Goal: Task Accomplishment & Management: Use online tool/utility

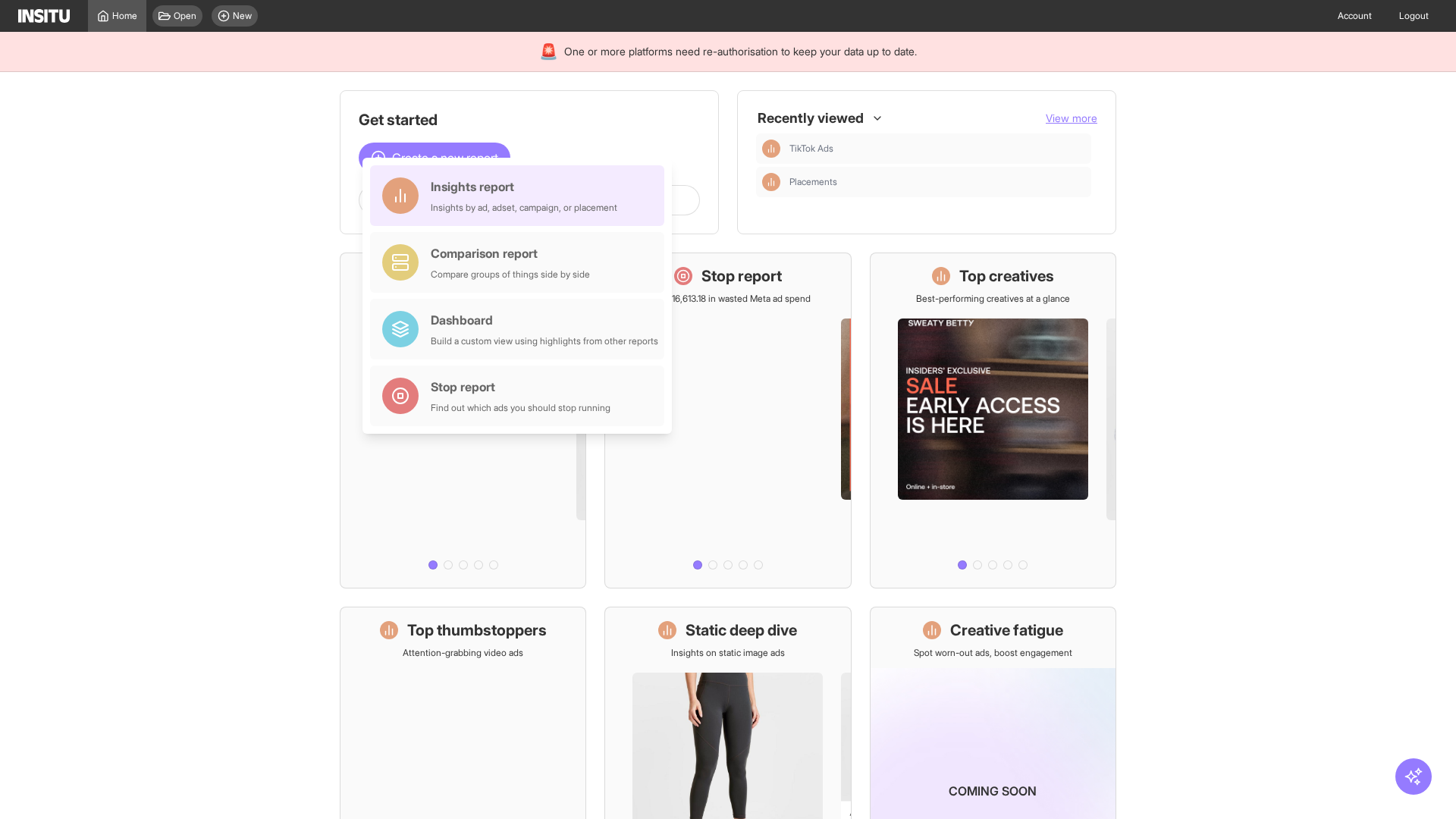
click at [521, 196] on div "Insights report Insights by ad, adset, campaign, or placement" at bounding box center [524, 196] width 186 height 37
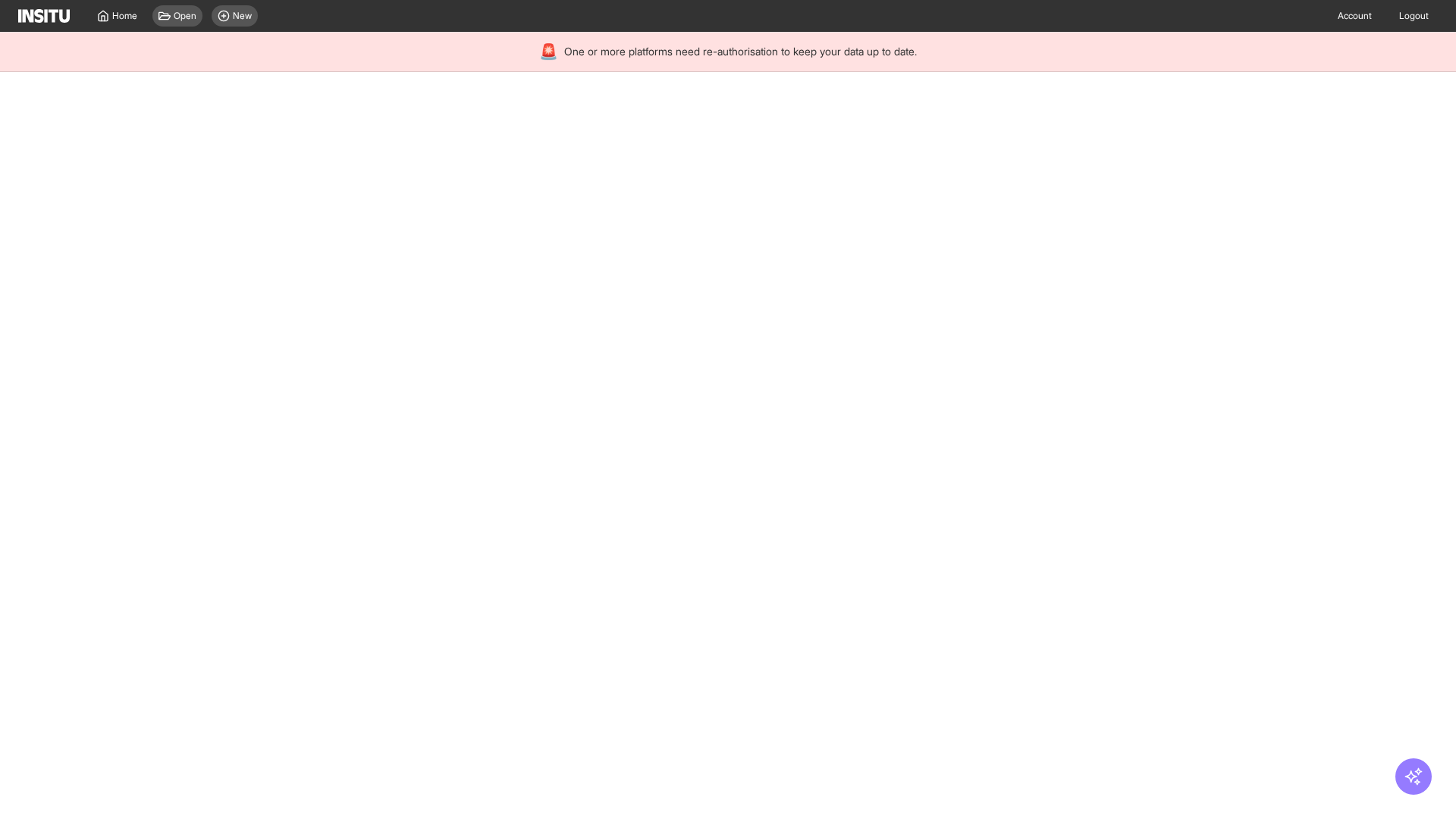
select select "**"
